Goal: Navigation & Orientation: Find specific page/section

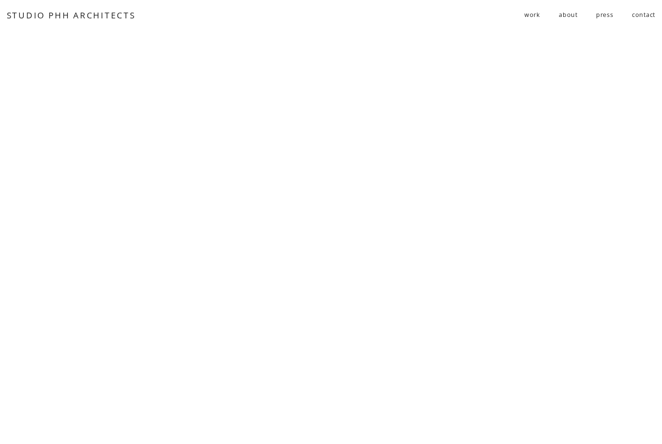
scroll to position [4124, 0]
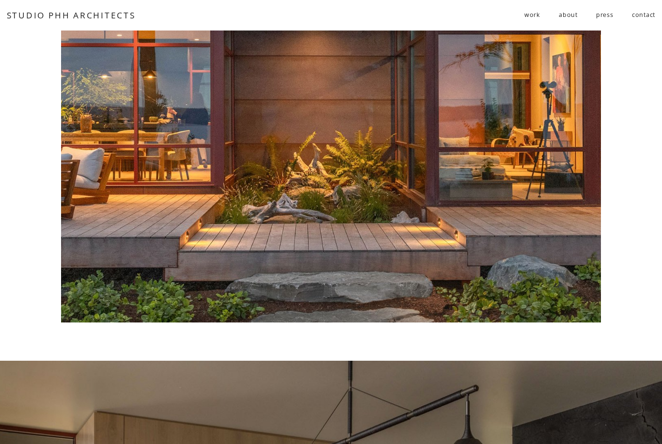
click at [0, 0] on span "residential" at bounding box center [0, 0] width 0 height 0
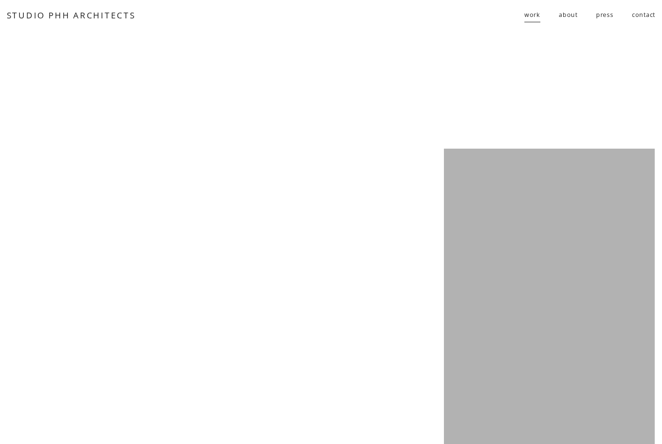
scroll to position [1756, 0]
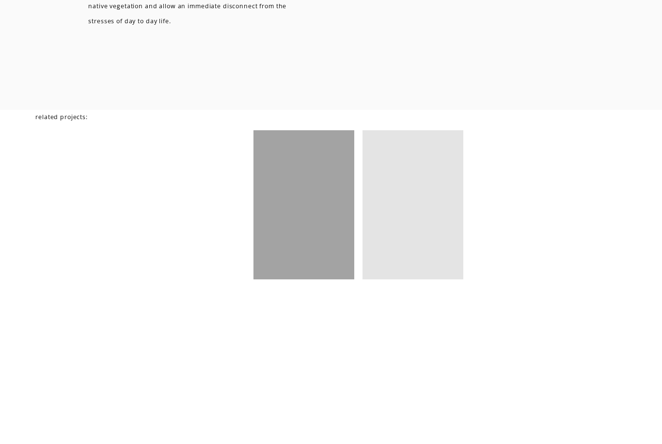
scroll to position [3457, 0]
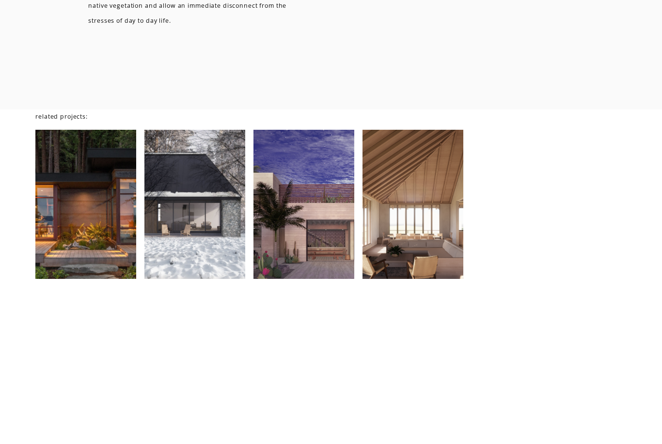
click at [201, 228] on div at bounding box center [194, 204] width 101 height 149
